Goal: Task Accomplishment & Management: Use online tool/utility

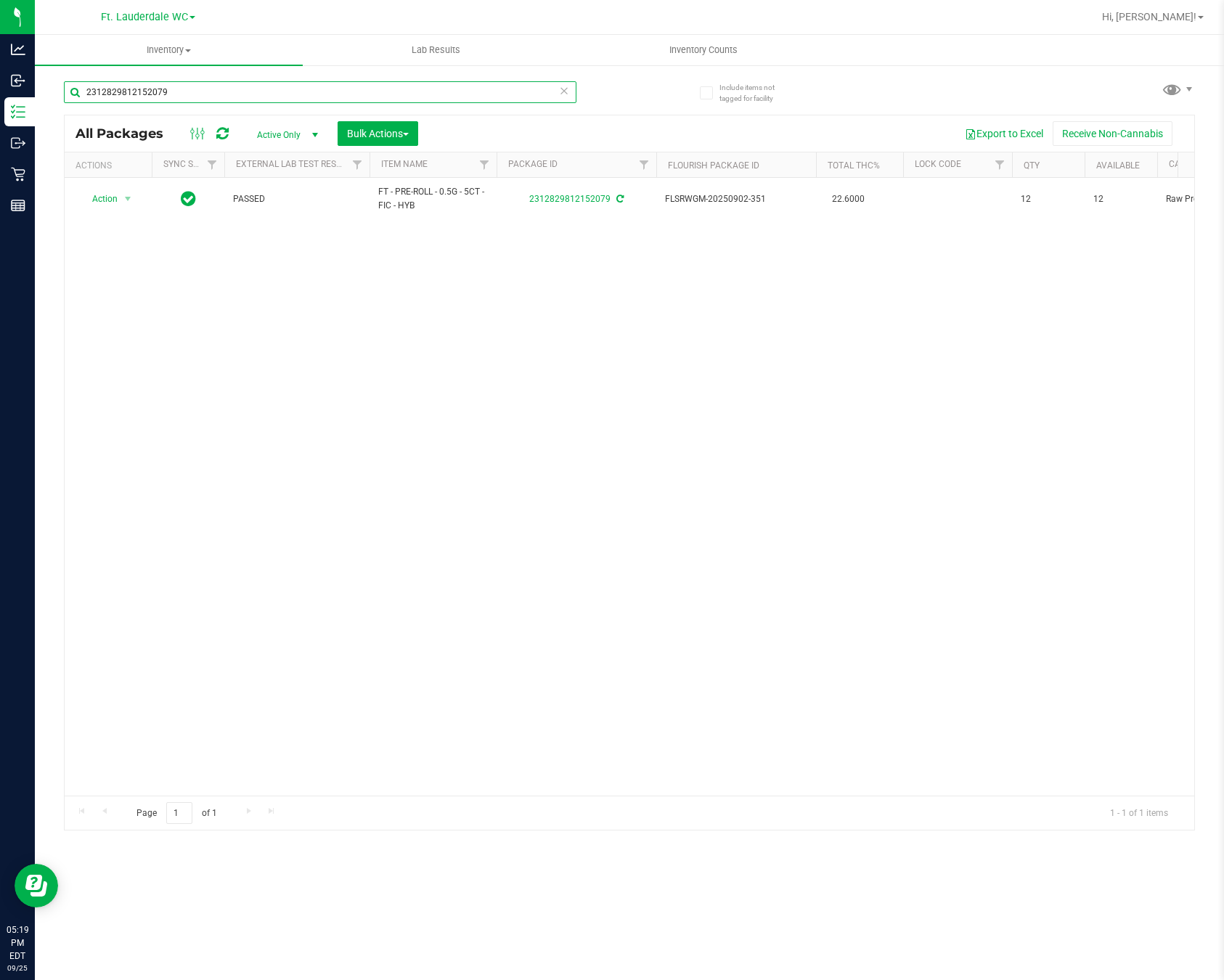
click at [175, 89] on input "2312829812152079" at bounding box center [320, 91] width 512 height 22
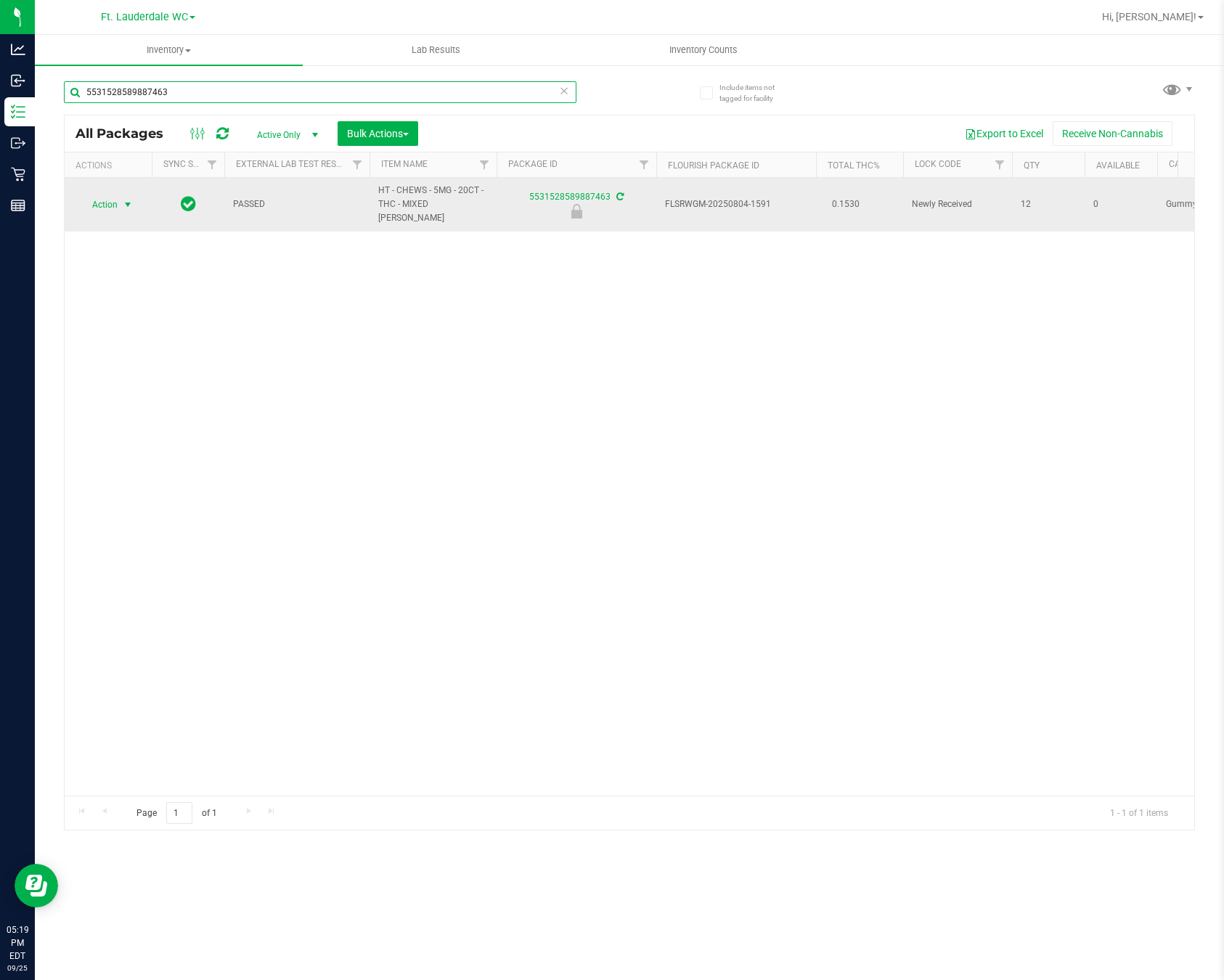
type input "5531528589887463"
click at [120, 204] on span "select" at bounding box center [128, 204] width 18 height 20
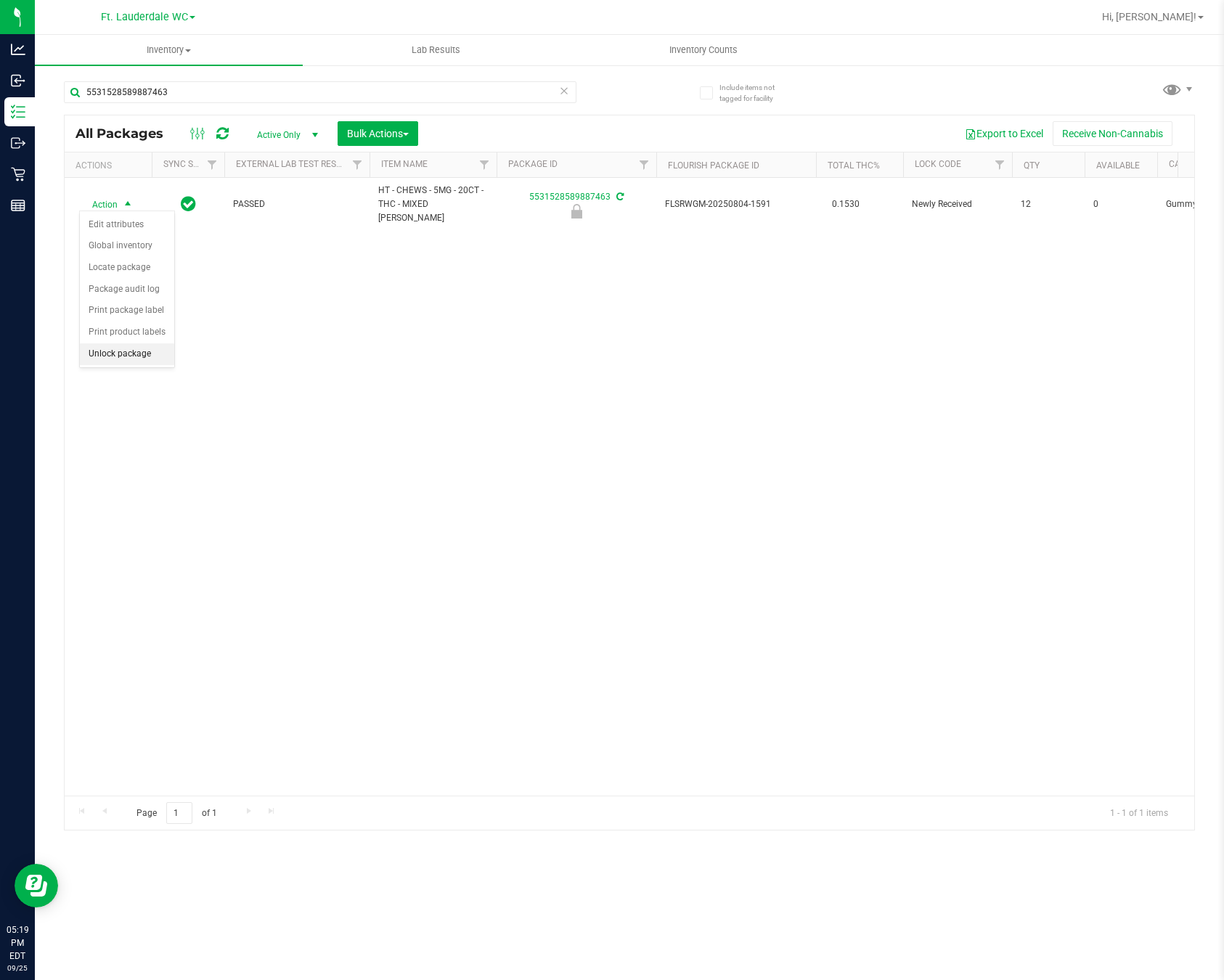
click at [129, 365] on li "Unlock package" at bounding box center [127, 353] width 95 height 22
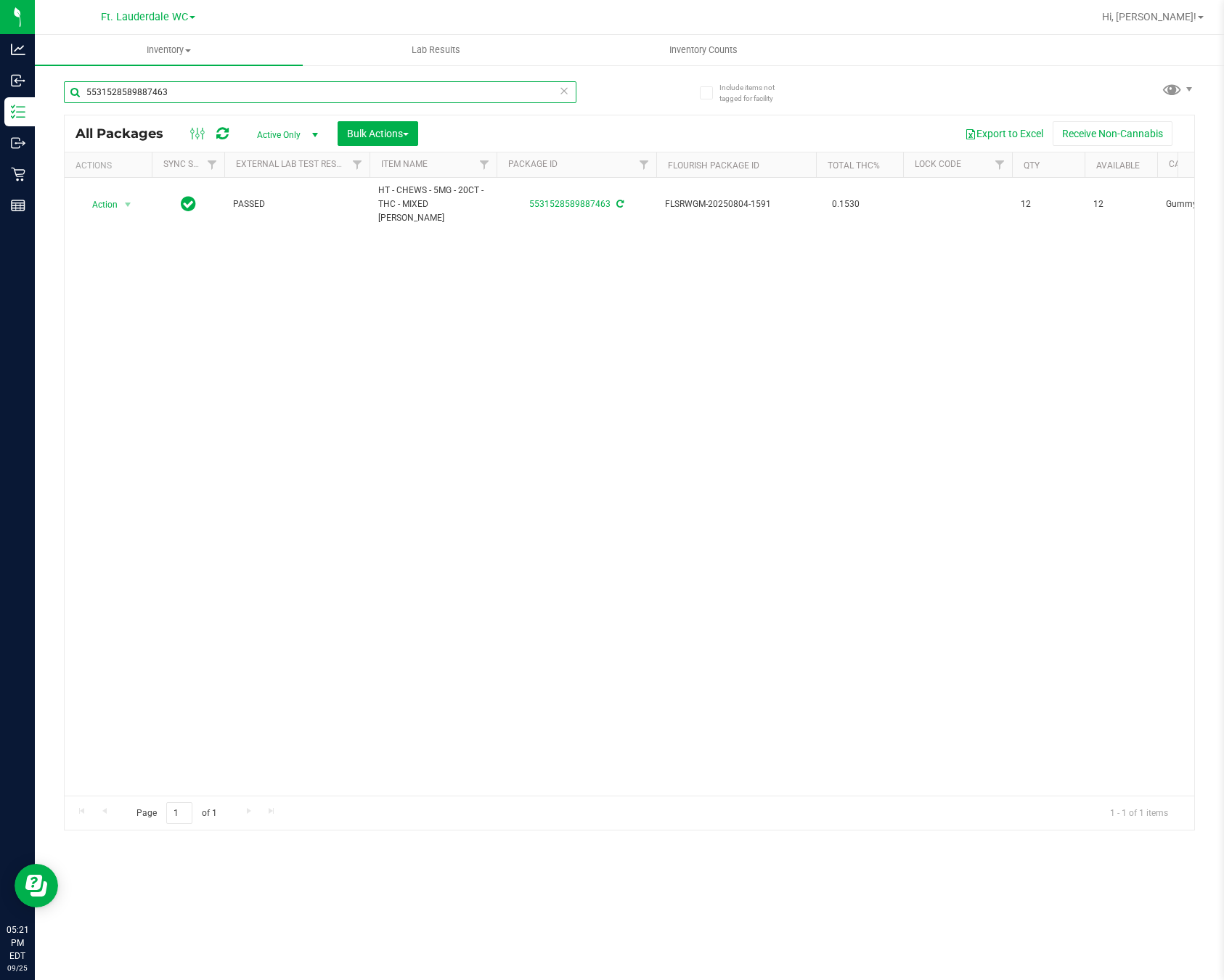
click at [281, 92] on input "5531528589887463" at bounding box center [320, 91] width 512 height 22
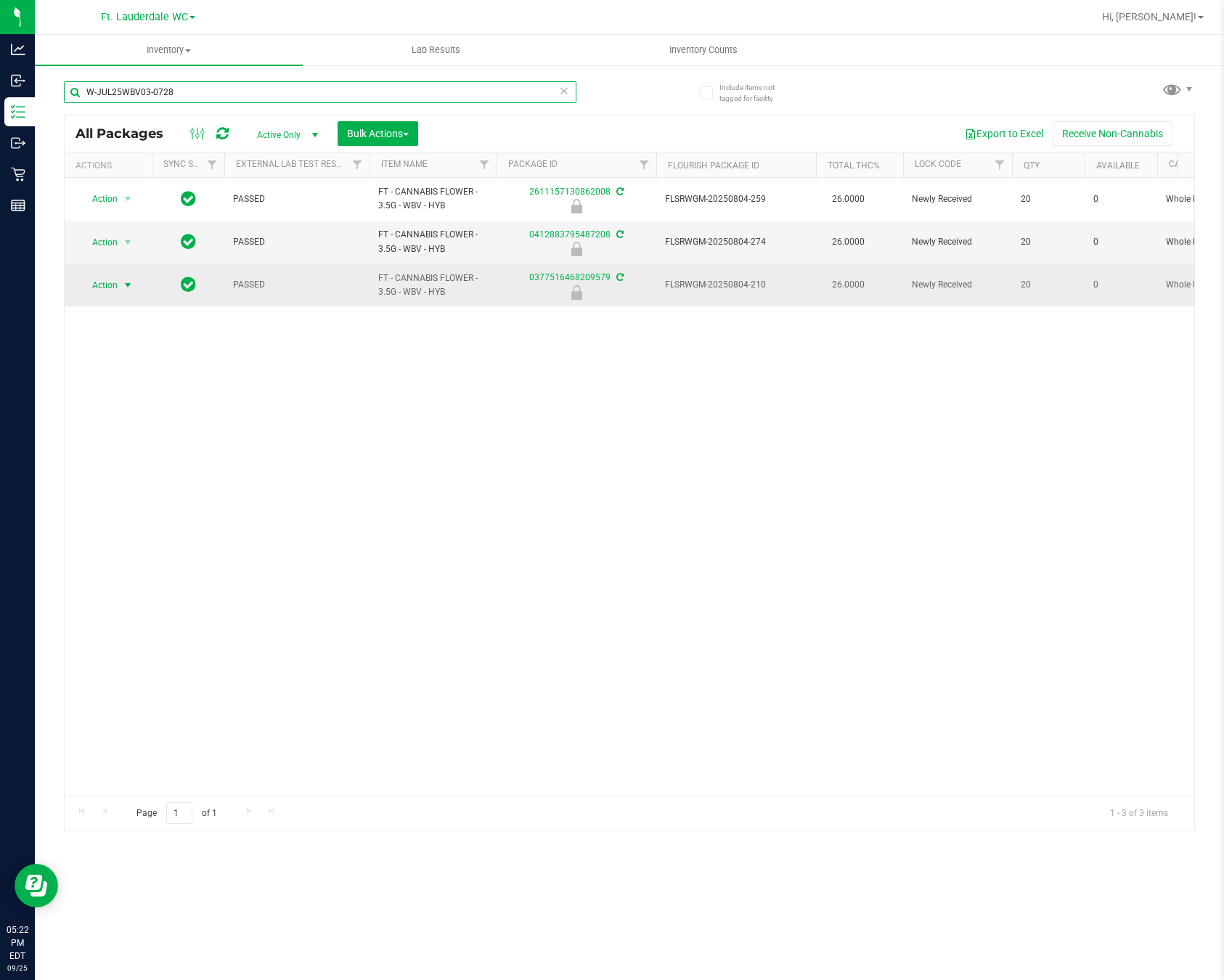
type input "W-JUL25WBV03-0728"
click at [113, 292] on span "Action" at bounding box center [99, 284] width 39 height 20
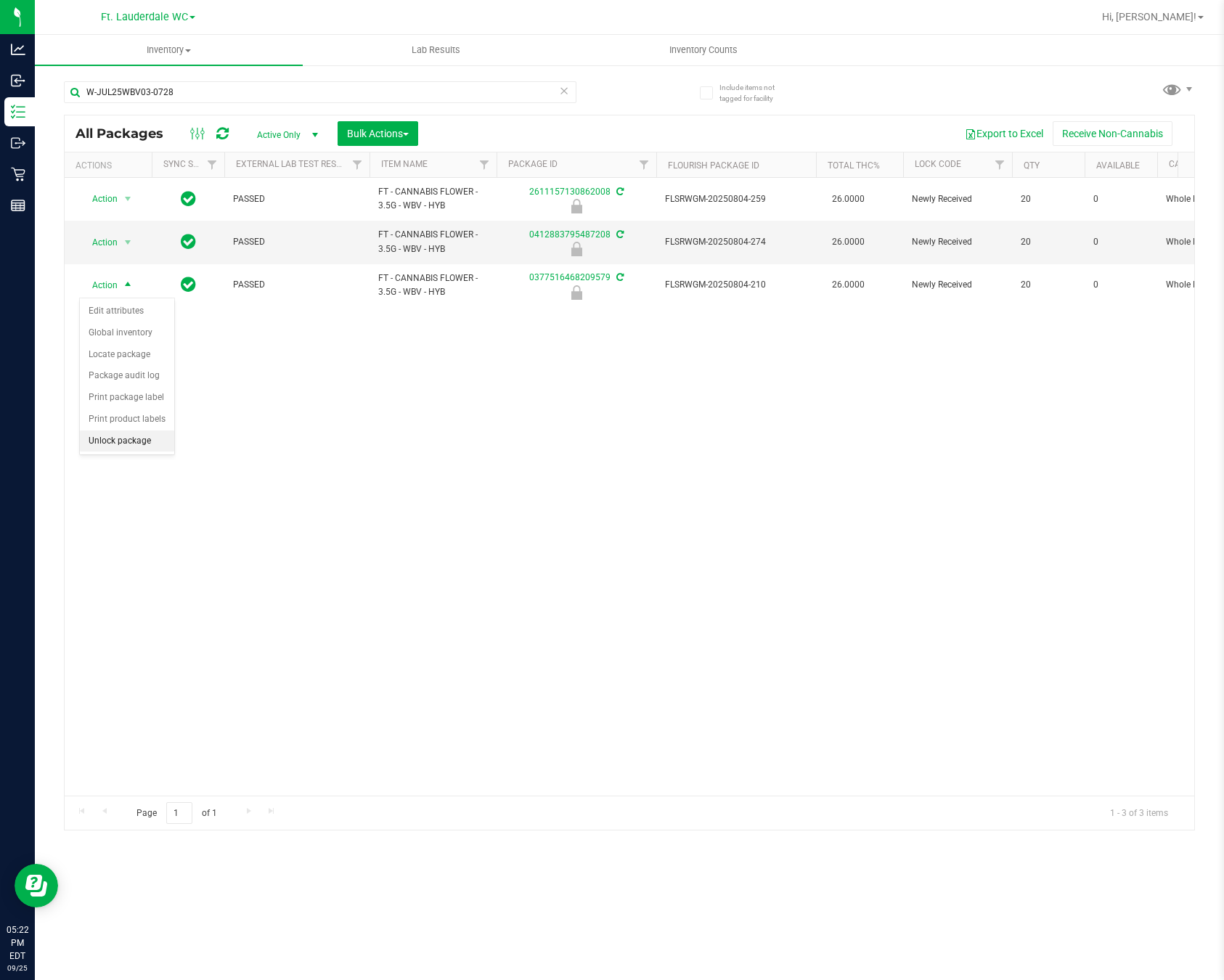
click at [113, 442] on li "Unlock package" at bounding box center [127, 441] width 95 height 22
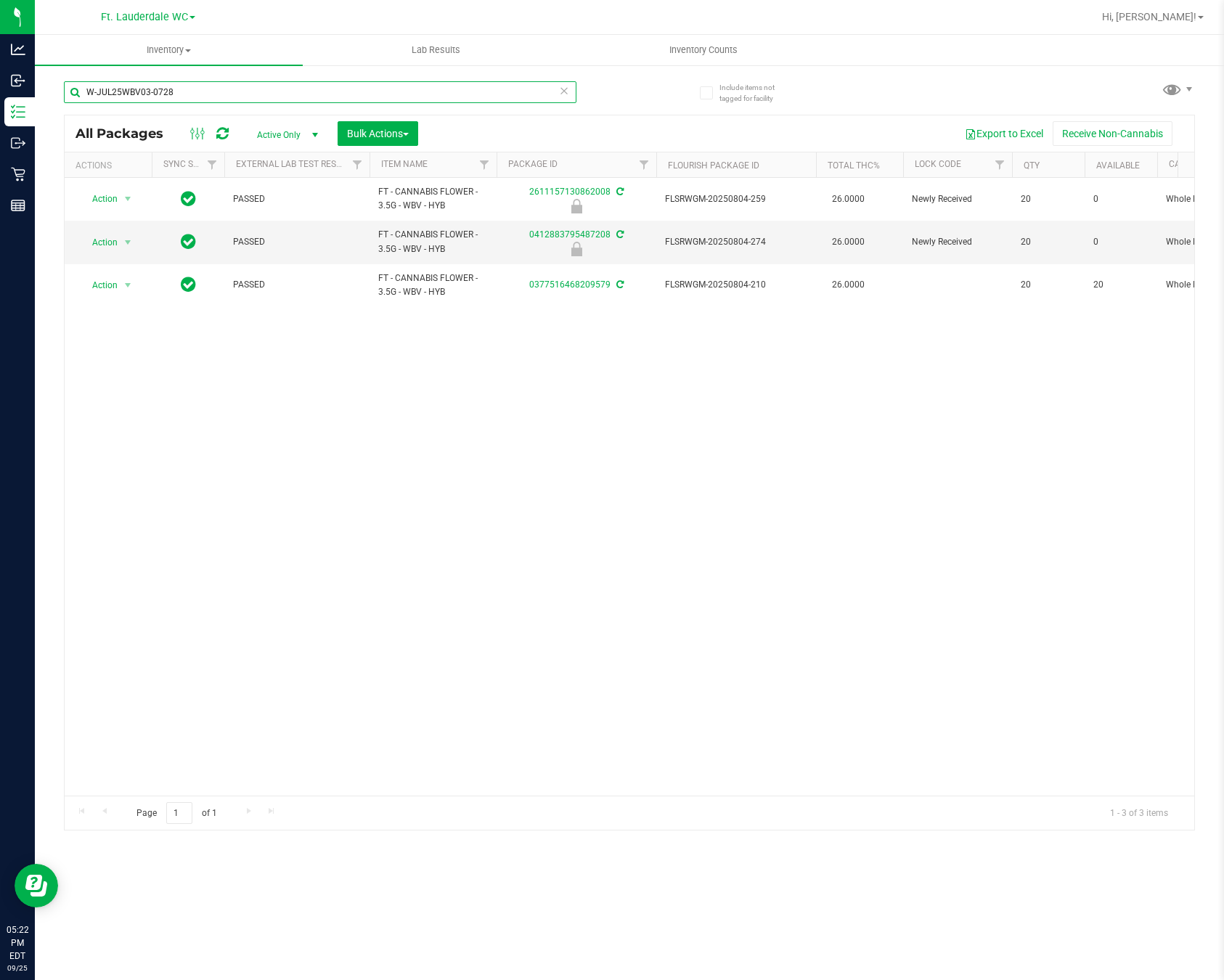
click at [266, 94] on input "W-JUL25WBV03-0728" at bounding box center [320, 91] width 512 height 22
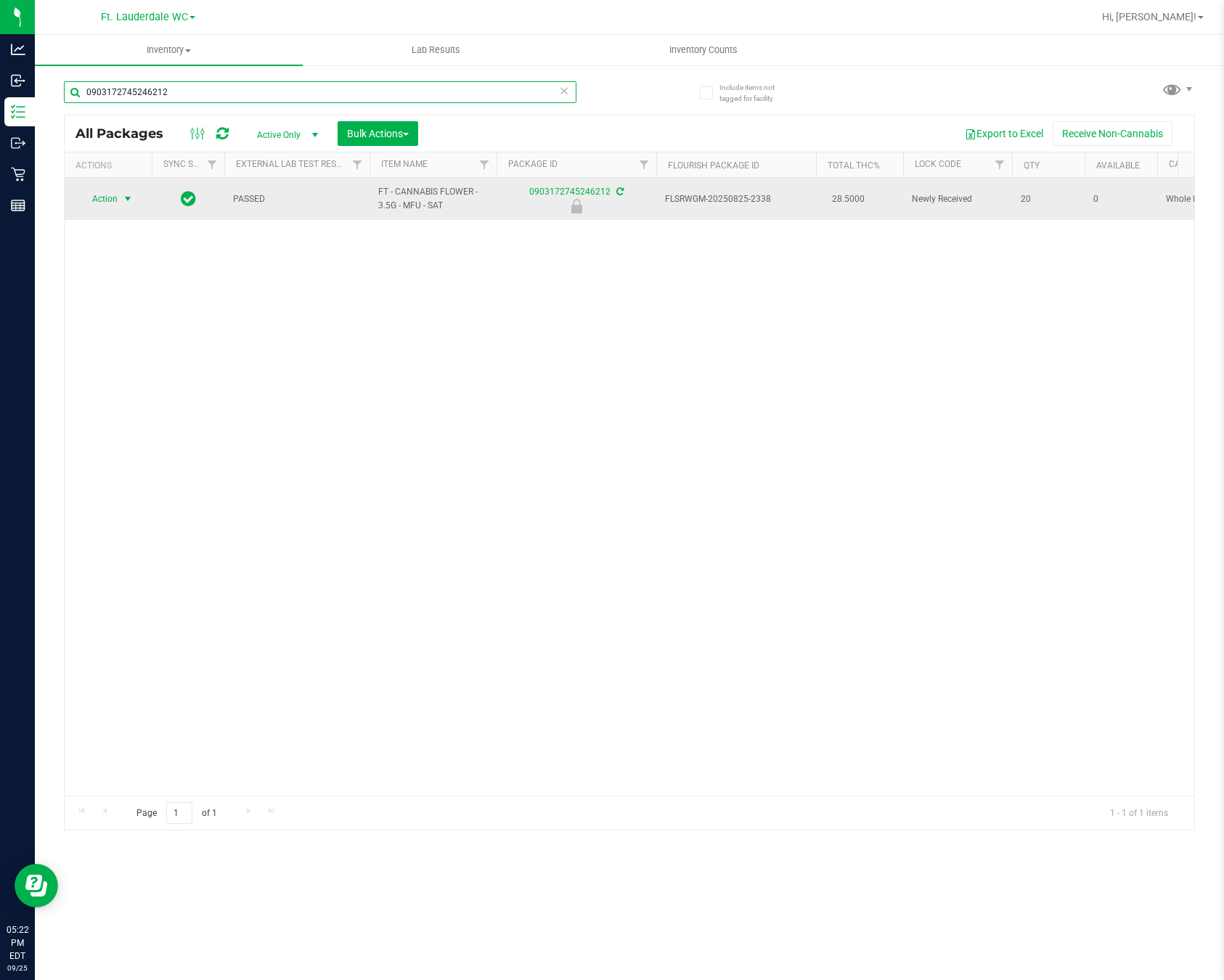
type input "0903172745246212"
click at [111, 207] on span "Action" at bounding box center [99, 199] width 39 height 20
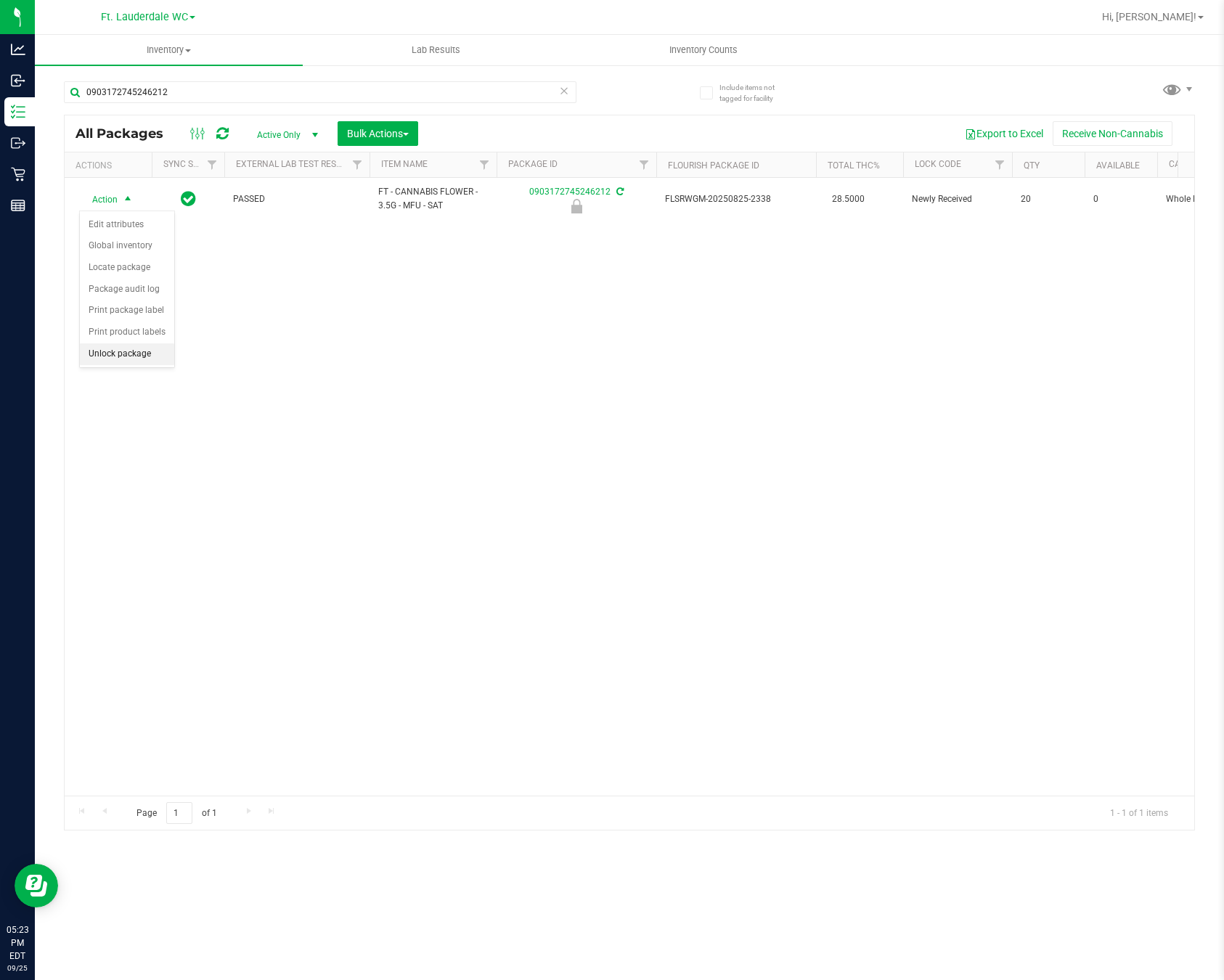
click at [122, 364] on li "Unlock package" at bounding box center [127, 353] width 95 height 22
